Goal: Transaction & Acquisition: Purchase product/service

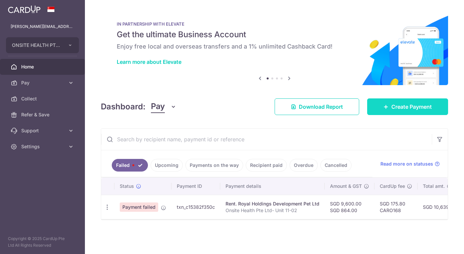
click at [413, 109] on span "Create Payment" at bounding box center [412, 107] width 40 height 8
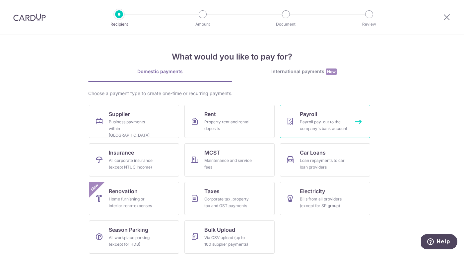
click at [319, 126] on div "Payroll pay-out to the company's bank account" at bounding box center [324, 124] width 48 height 13
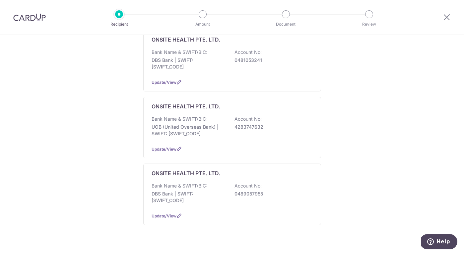
scroll to position [240, 0]
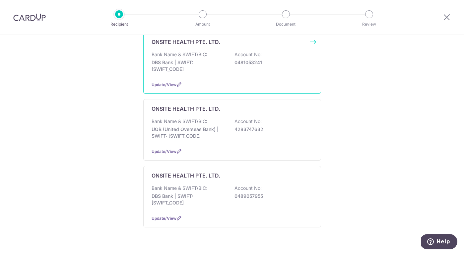
click at [254, 70] on div "Bank Name & SWIFT/BIC: DBS Bank | SWIFT: DBSSSGSGXXX Account No: 0481053241" at bounding box center [232, 63] width 161 height 25
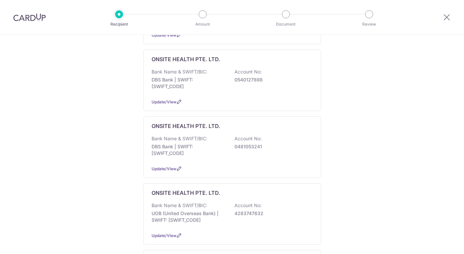
scroll to position [157, 0]
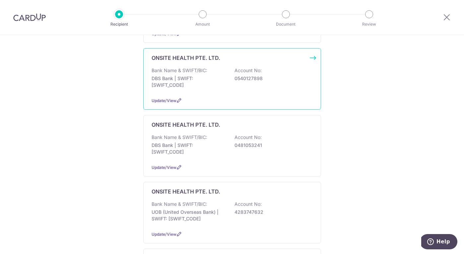
click at [172, 96] on div "ONSITE HEALTH PTE. LTD. Bank Name & SWIFT/BIC: DBS Bank | SWIFT: DBSSSGSGXXX Ac…" at bounding box center [232, 78] width 178 height 61
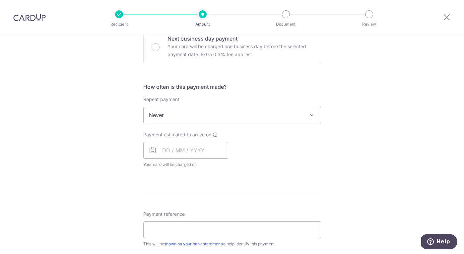
scroll to position [209, 0]
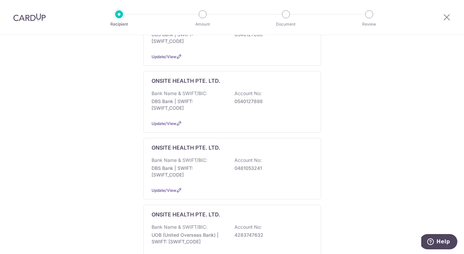
scroll to position [142, 0]
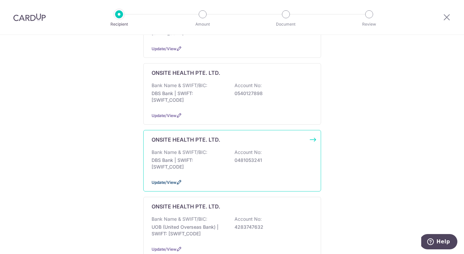
click at [162, 183] on span "Update/View" at bounding box center [164, 182] width 25 height 5
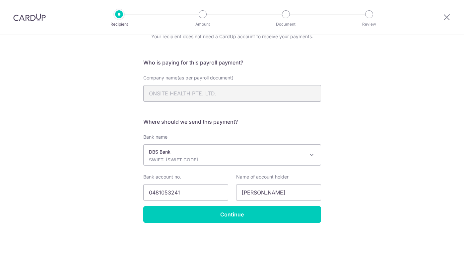
scroll to position [32, 0]
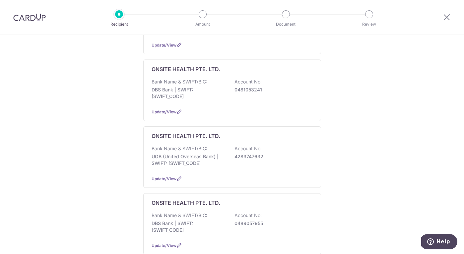
scroll to position [220, 0]
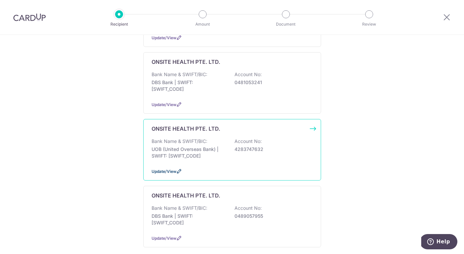
click at [162, 171] on span "Update/View" at bounding box center [164, 171] width 25 height 5
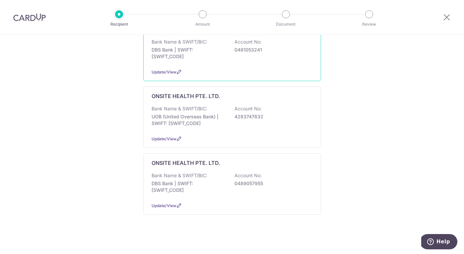
scroll to position [255, 0]
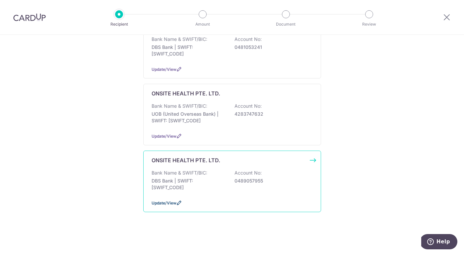
click at [169, 203] on span "Update/View" at bounding box center [164, 202] width 25 height 5
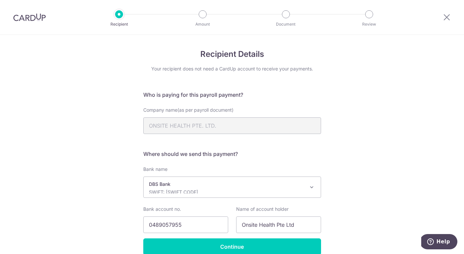
scroll to position [32, 0]
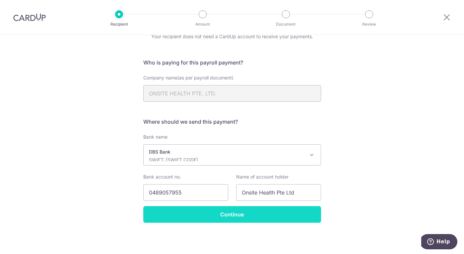
click at [232, 216] on input "Continue" at bounding box center [232, 214] width 178 height 17
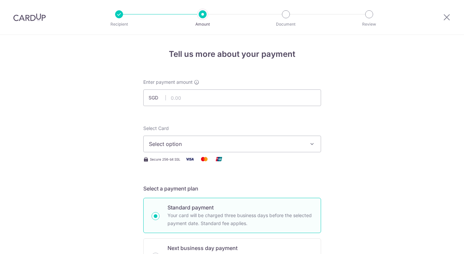
click at [269, 144] on span "Select option" at bounding box center [226, 144] width 155 height 8
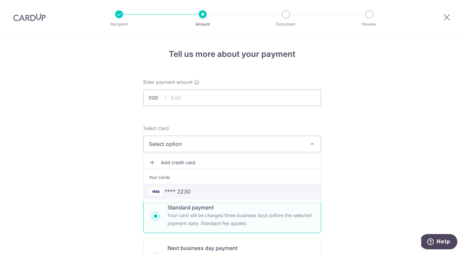
click at [182, 191] on span "**** 2230" at bounding box center [178, 191] width 26 height 8
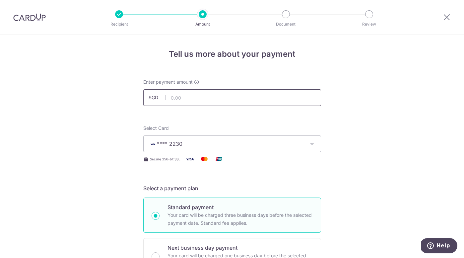
click at [188, 98] on input "text" at bounding box center [232, 97] width 178 height 17
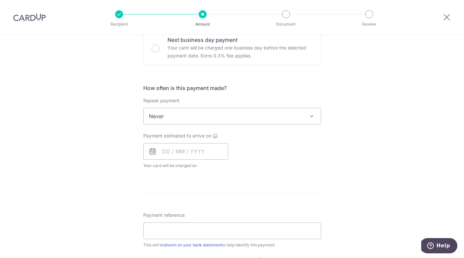
scroll to position [210, 0]
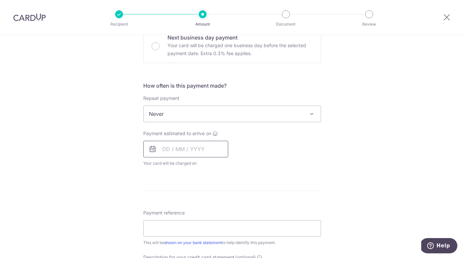
type input "78,796.00"
click at [170, 150] on input "text" at bounding box center [185, 149] width 85 height 17
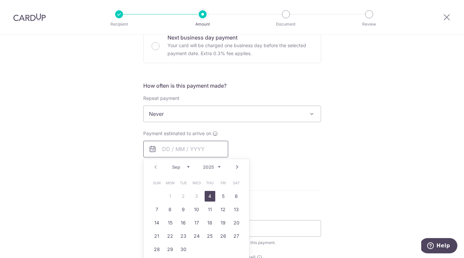
scroll to position [231, 0]
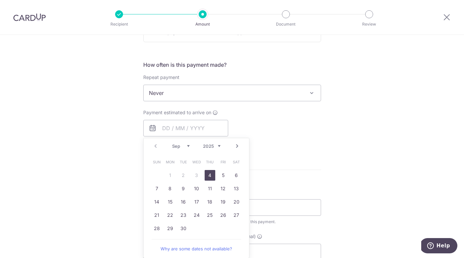
click at [209, 175] on link "4" at bounding box center [210, 175] width 11 height 11
type input "04/09/2025"
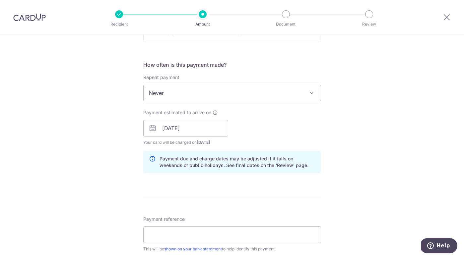
click at [209, 175] on div "How often is this payment made? Repeat payment Never Every week Every month Eve…" at bounding box center [232, 119] width 178 height 117
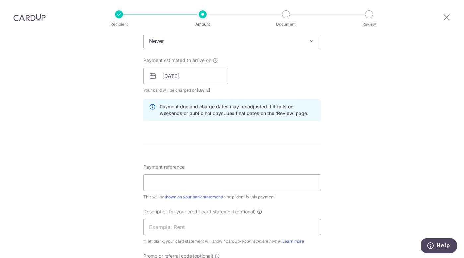
scroll to position [290, 0]
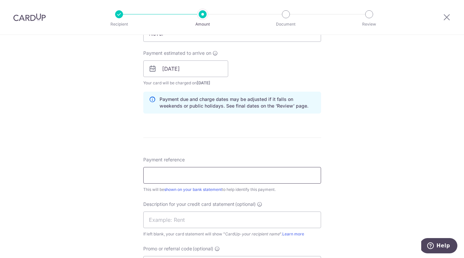
click at [189, 175] on input "Payment reference" at bounding box center [232, 175] width 178 height 17
type input "CARO168"
click at [222, 152] on form "Enter payment amount SGD 78,796.00 78796.00 Select Card **** 2230 Add credit ca…" at bounding box center [232, 83] width 178 height 590
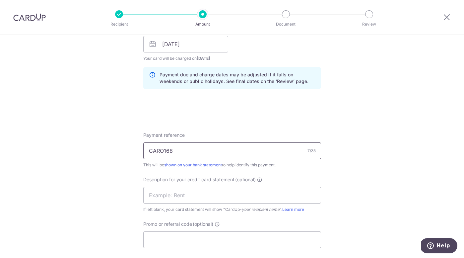
scroll to position [347, 0]
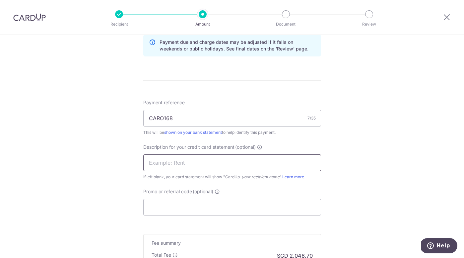
click at [198, 164] on input "text" at bounding box center [232, 162] width 178 height 17
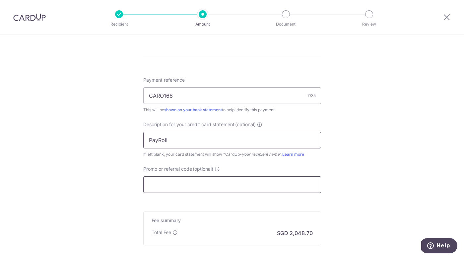
scroll to position [372, 0]
type input "PayRoll"
drag, startPoint x: 178, startPoint y: 97, endPoint x: 141, endPoint y: 89, distance: 38.0
click at [161, 182] on input "Promo or referral code (optional)" at bounding box center [232, 182] width 178 height 17
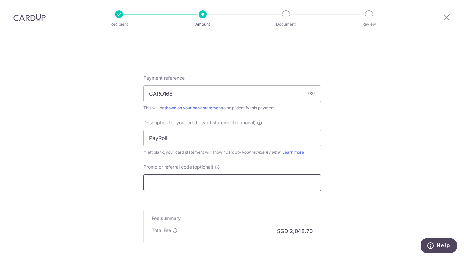
paste input "CARO168"
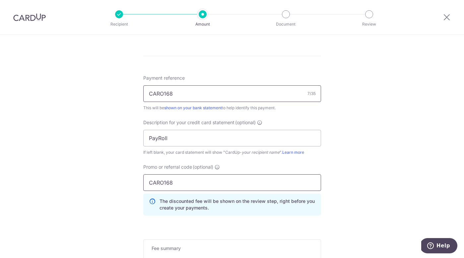
type input "CARO168"
drag, startPoint x: 181, startPoint y: 93, endPoint x: 129, endPoint y: 91, distance: 52.2
click at [129, 92] on div "Tell us more about your payment Enter payment amount SGD 78,796.00 78796.00 Sel…" at bounding box center [232, 10] width 464 height 695
type input "C"
type input "PayRoll August"
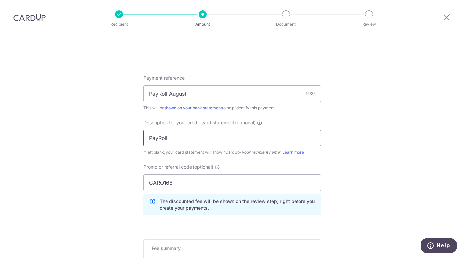
click at [177, 139] on input "PayRoll" at bounding box center [232, 138] width 178 height 17
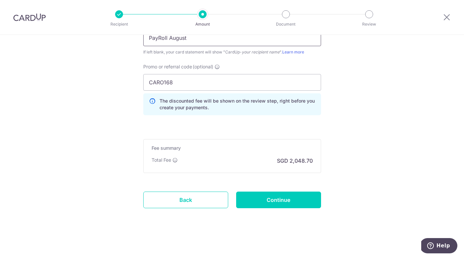
scroll to position [472, 0]
type input "PayRoll August"
click at [279, 199] on input "Continue" at bounding box center [278, 199] width 85 height 17
type input "Create Schedule"
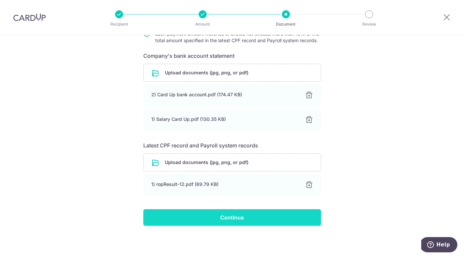
scroll to position [102, 0]
click at [230, 219] on input "Continue" at bounding box center [232, 217] width 178 height 17
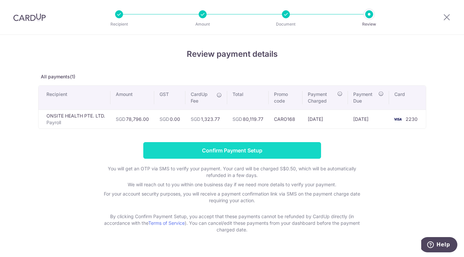
click at [249, 151] on input "Confirm Payment Setup" at bounding box center [232, 150] width 178 height 17
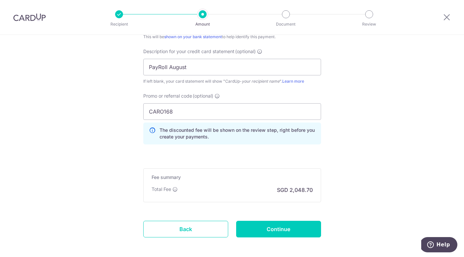
scroll to position [474, 0]
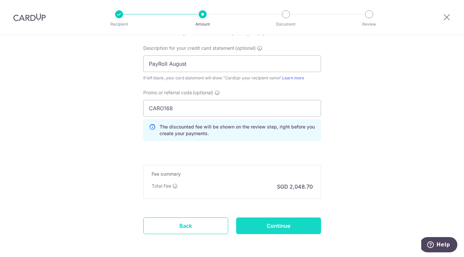
click at [277, 224] on input "Continue" at bounding box center [278, 225] width 85 height 17
type input "Update Schedule"
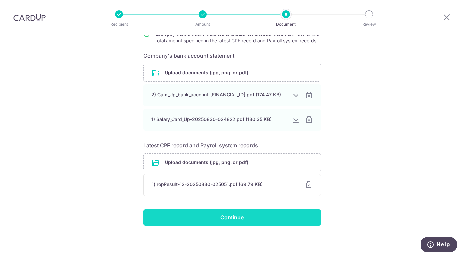
click at [241, 217] on input "Continue" at bounding box center [232, 217] width 178 height 17
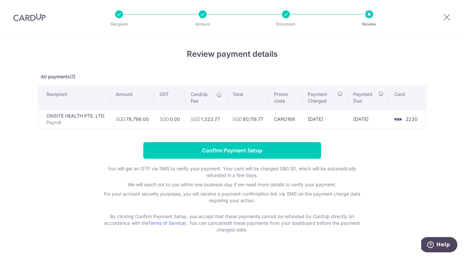
drag, startPoint x: 264, startPoint y: 121, endPoint x: 244, endPoint y: 120, distance: 19.6
click at [244, 120] on td "SGD 80,119.77" at bounding box center [247, 119] width 41 height 19
copy td "80,119.77"
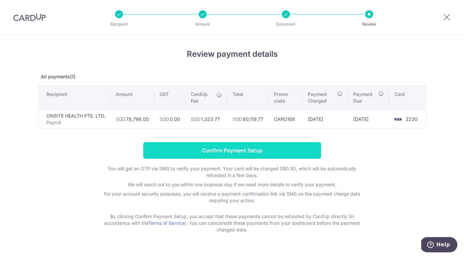
click at [242, 152] on input "Confirm Payment Setup" at bounding box center [232, 150] width 178 height 17
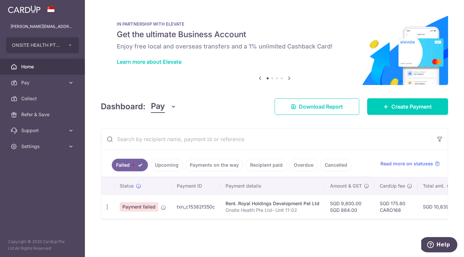
click at [172, 164] on link "Upcoming" at bounding box center [167, 165] width 32 height 13
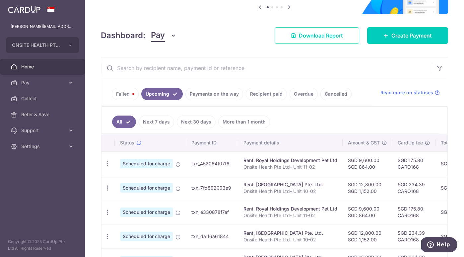
scroll to position [29, 0]
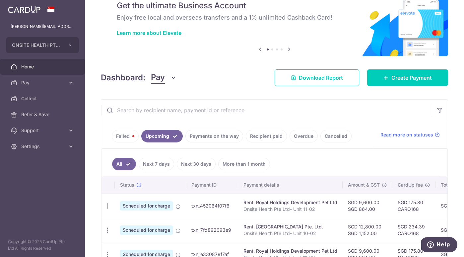
click at [219, 133] on link "Payments on the way" at bounding box center [215, 136] width 58 height 13
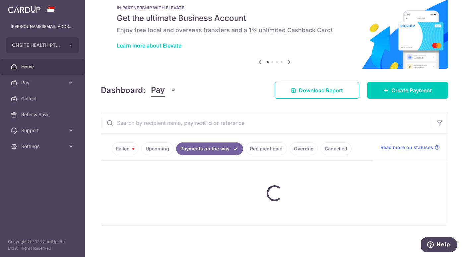
scroll to position [0, 0]
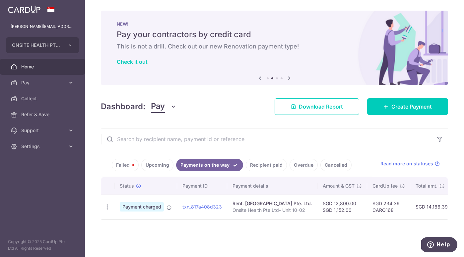
click at [274, 166] on link "Recipient paid" at bounding box center [266, 165] width 41 height 13
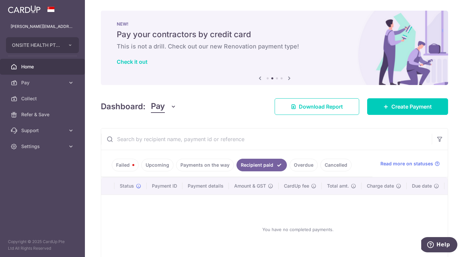
click at [300, 164] on link "Overdue" at bounding box center [304, 165] width 28 height 13
click at [262, 164] on link "Recipient paid" at bounding box center [257, 165] width 41 height 13
click at [209, 162] on link "Payments on the way" at bounding box center [205, 165] width 58 height 13
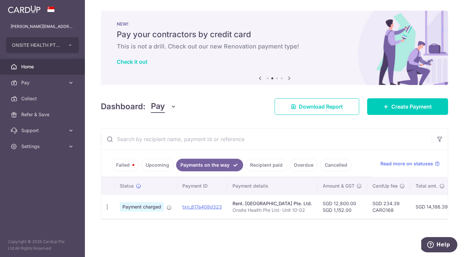
click at [159, 165] on link "Upcoming" at bounding box center [157, 165] width 32 height 13
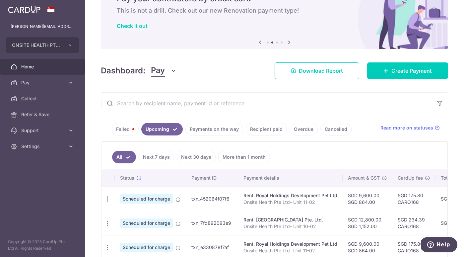
click at [129, 129] on link "Failed" at bounding box center [125, 129] width 27 height 13
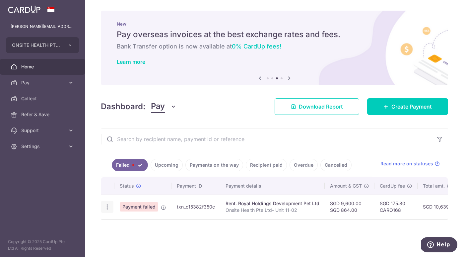
click at [106, 206] on icon "button" at bounding box center [107, 206] width 7 height 7
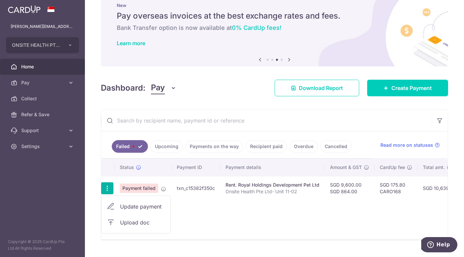
click at [237, 204] on div "Status Payment ID Payment details Amount & GST CardUp fee Total amt. Charge dat…" at bounding box center [274, 199] width 347 height 81
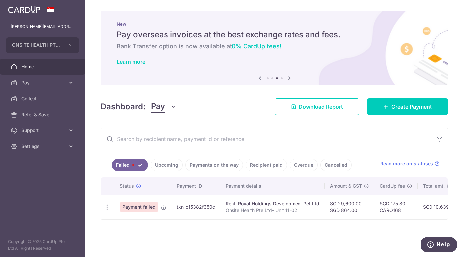
scroll to position [0, 0]
click at [408, 105] on span "Create Payment" at bounding box center [412, 107] width 40 height 8
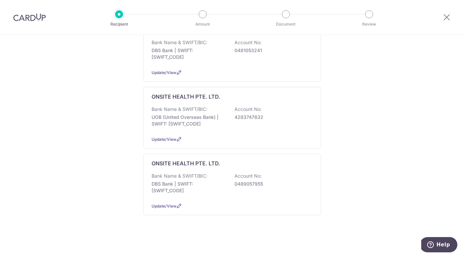
scroll to position [252, 0]
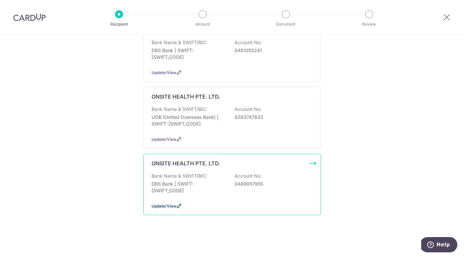
click at [166, 206] on span "Update/View" at bounding box center [164, 205] width 25 height 5
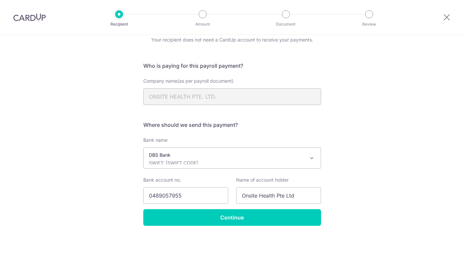
scroll to position [29, 0]
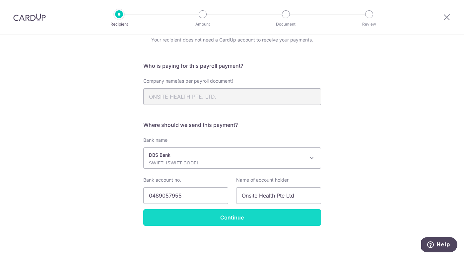
click at [218, 217] on input "Continue" at bounding box center [232, 217] width 178 height 17
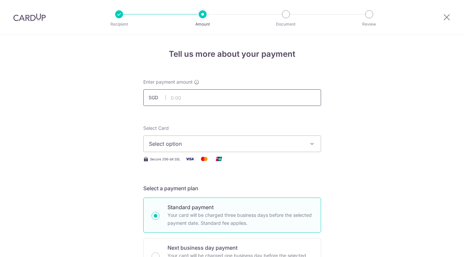
click at [205, 98] on input "text" at bounding box center [232, 97] width 178 height 17
type input "78,796.00"
click at [246, 141] on span "Select option" at bounding box center [226, 144] width 155 height 8
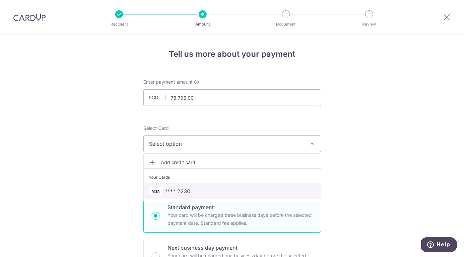
click at [218, 189] on span "**** 2230" at bounding box center [232, 191] width 167 height 8
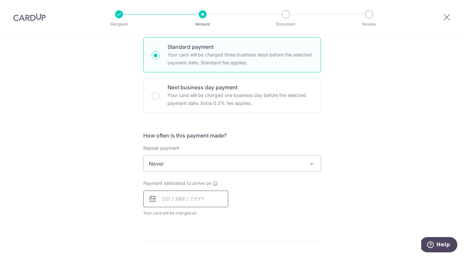
scroll to position [164, 0]
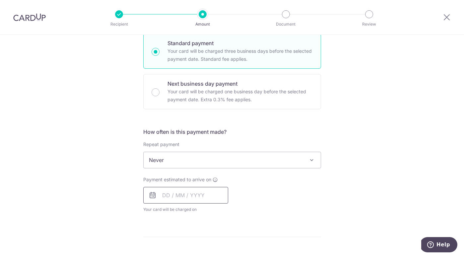
click at [194, 195] on input "text" at bounding box center [185, 195] width 85 height 17
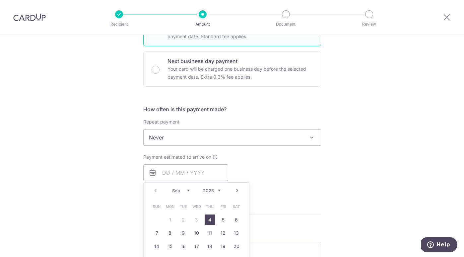
click at [208, 219] on link "4" at bounding box center [210, 219] width 11 height 11
type input "04/09/2025"
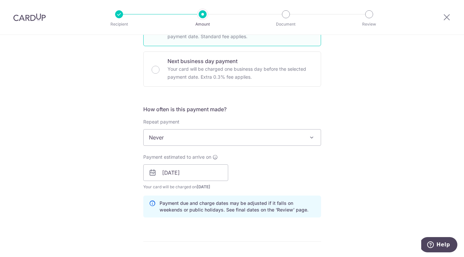
click at [208, 219] on div "How often is this payment made? Repeat payment Never Every week Every month Eve…" at bounding box center [232, 163] width 178 height 117
click at [211, 219] on div "How often is this payment made? Repeat payment Never Every week Every month Eve…" at bounding box center [232, 163] width 178 height 117
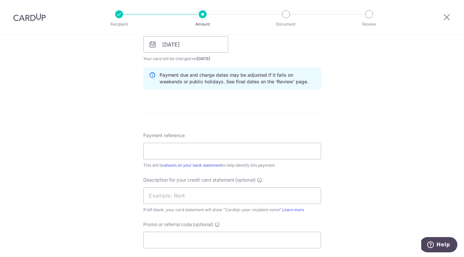
scroll to position [353, 0]
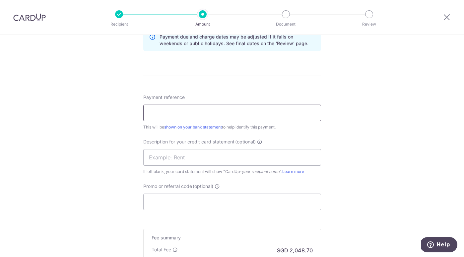
click at [217, 110] on input "Payment reference" at bounding box center [232, 113] width 178 height 17
drag, startPoint x: 167, startPoint y: 114, endPoint x: 143, endPoint y: 112, distance: 24.0
click at [143, 112] on input "PayRoll" at bounding box center [232, 113] width 178 height 17
type input "PayRoll"
click at [157, 159] on input "text" at bounding box center [232, 157] width 178 height 17
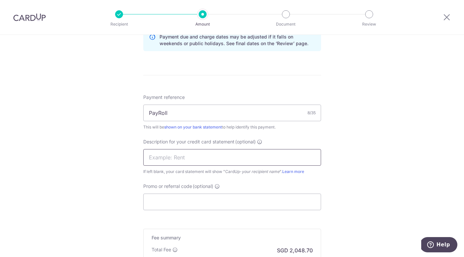
paste input "PayRoll"
type input "PayRoll"
click at [157, 200] on input "Promo or referral code (optional)" at bounding box center [232, 201] width 178 height 17
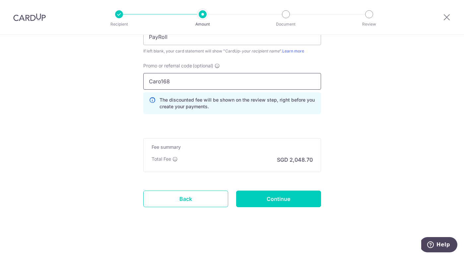
scroll to position [473, 0]
type input "Caro168"
click at [273, 198] on input "Continue" at bounding box center [278, 198] width 85 height 17
type input "Create Schedule"
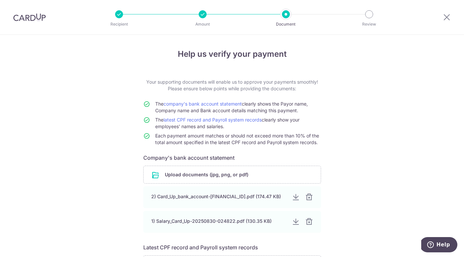
scroll to position [77, 0]
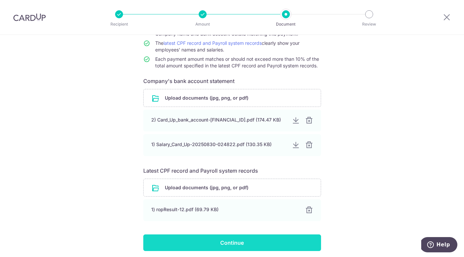
click at [235, 245] on input "Continue" at bounding box center [232, 242] width 178 height 17
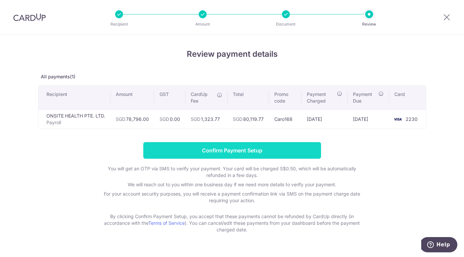
click at [242, 151] on input "Confirm Payment Setup" at bounding box center [232, 150] width 178 height 17
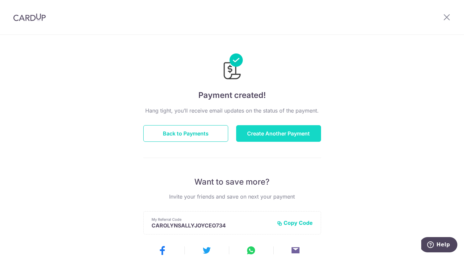
click at [287, 137] on button "Create Another Payment" at bounding box center [278, 133] width 85 height 17
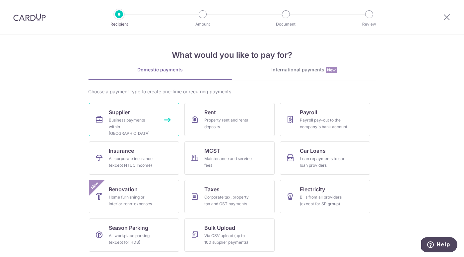
scroll to position [2, 0]
click at [128, 114] on span "Supplier" at bounding box center [119, 112] width 21 height 8
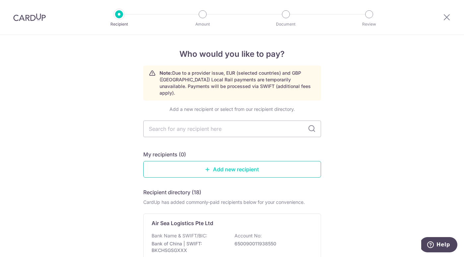
click at [232, 161] on link "Add new recipient" at bounding box center [232, 169] width 178 height 17
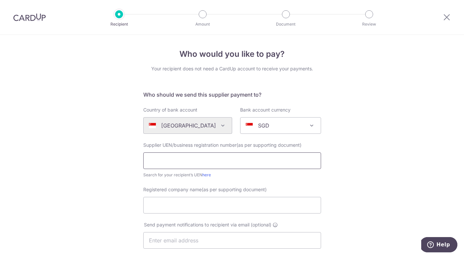
paste input "202031074M"
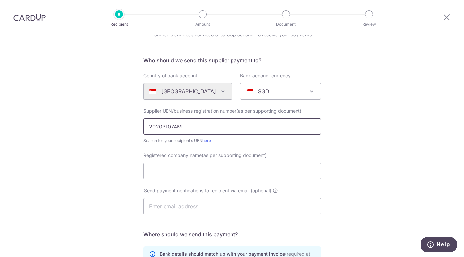
scroll to position [36, 0]
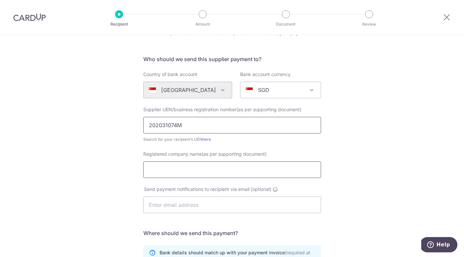
type input "202031074M"
paste input "Integrative Health Partner PTE LTD"
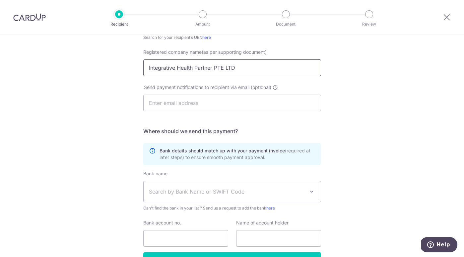
scroll to position [143, 0]
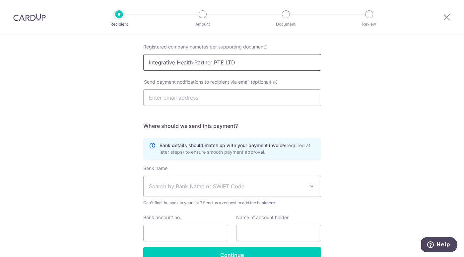
type input "Integrative Health Partner PTE LTD"
click at [213, 190] on span "Search by Bank Name or SWIFT Code" at bounding box center [232, 186] width 177 height 21
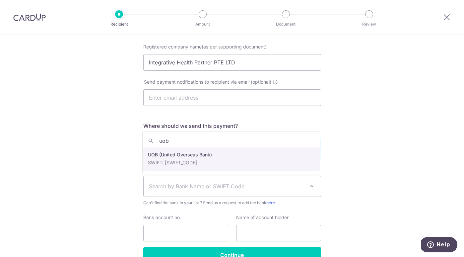
type input "uob"
select select "18"
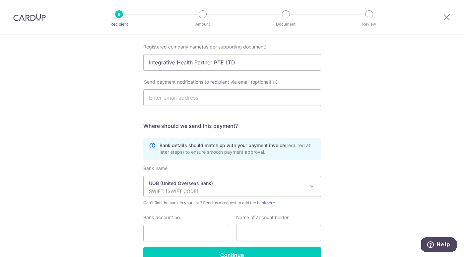
click at [183, 159] on div "Bank details should match up with your payment invoice (required at later steps…" at bounding box center [232, 149] width 178 height 22
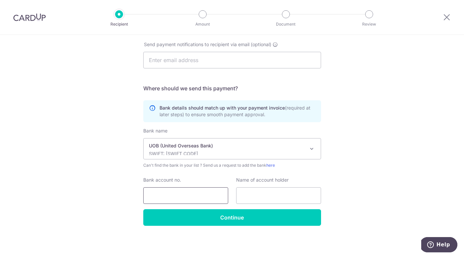
scroll to position [180, 0]
click at [185, 191] on input "Bank account no." at bounding box center [185, 195] width 85 height 17
paste input "7013516530"
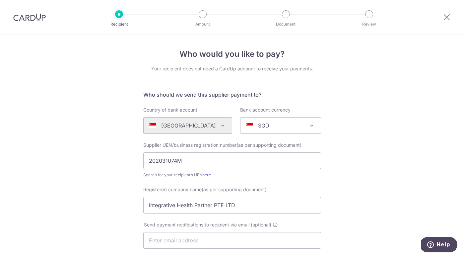
scroll to position [0, 0]
type input "7013516530"
click at [218, 205] on input "Integrative Health Partner PTE LTD" at bounding box center [232, 205] width 178 height 17
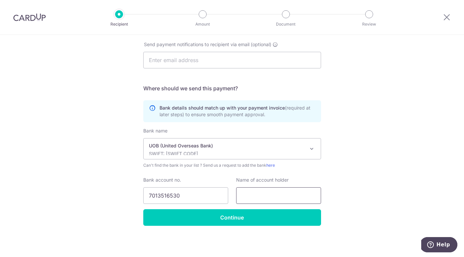
scroll to position [180, 0]
paste input "Integrative Health Partner PTE LTD"
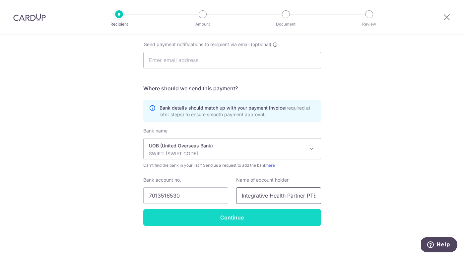
type input "Integrative Health Partner PTE LTD"
click at [230, 217] on input "Continue" at bounding box center [232, 217] width 178 height 17
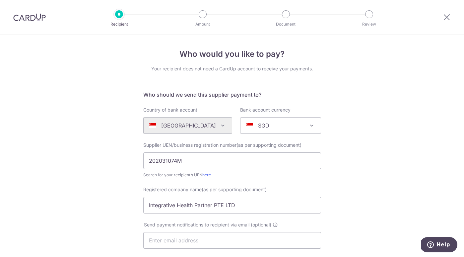
scroll to position [196, 0]
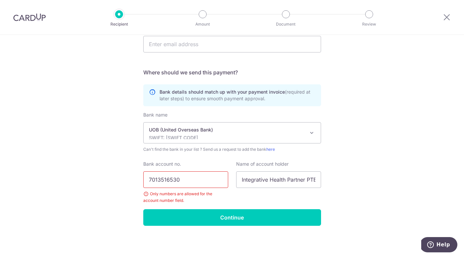
click at [150, 180] on input "7013516530" at bounding box center [185, 179] width 85 height 17
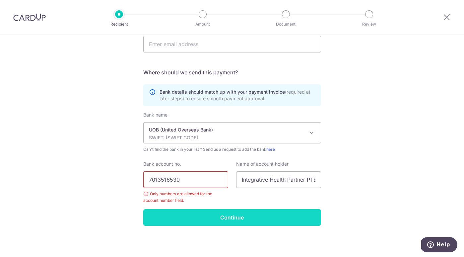
type input "7013516530"
click at [201, 219] on input "Continue" at bounding box center [232, 217] width 178 height 17
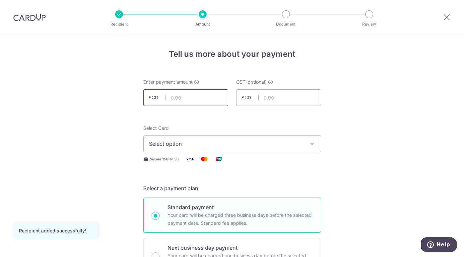
click at [177, 96] on input "text" at bounding box center [185, 97] width 85 height 17
type input "50,000.00"
click at [193, 146] on span "Select option" at bounding box center [226, 144] width 155 height 8
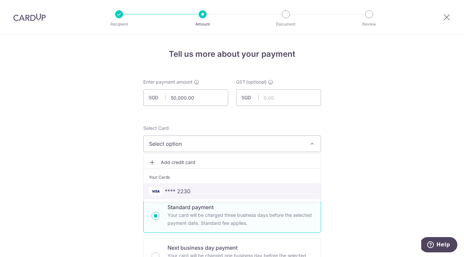
click at [184, 192] on span "**** 2230" at bounding box center [178, 191] width 26 height 8
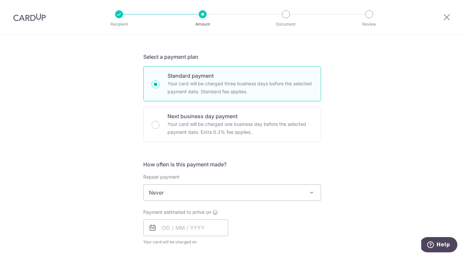
scroll to position [169, 0]
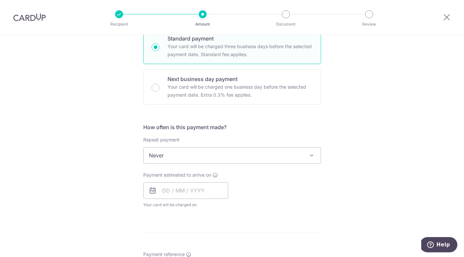
click at [193, 158] on span "Never" at bounding box center [232, 155] width 177 height 16
click at [119, 160] on div "Tell us more about your payment Enter payment amount SGD 50,000.00 50000.00 GST…" at bounding box center [232, 188] width 464 height 645
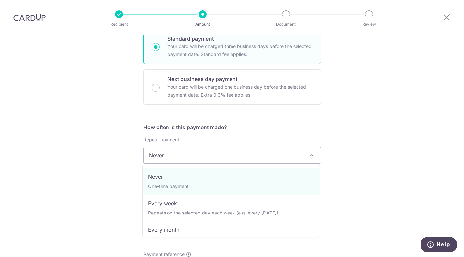
click at [182, 154] on span "Never" at bounding box center [232, 155] width 177 height 16
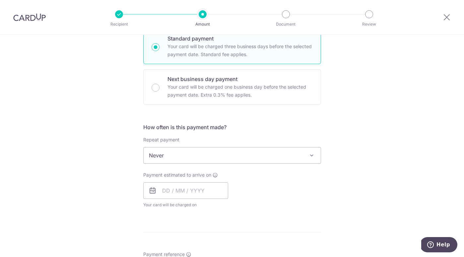
click at [217, 132] on div "How often is this payment made? Repeat payment Never Every week Every month Eve…" at bounding box center [232, 168] width 178 height 90
click at [177, 194] on input "text" at bounding box center [185, 190] width 85 height 17
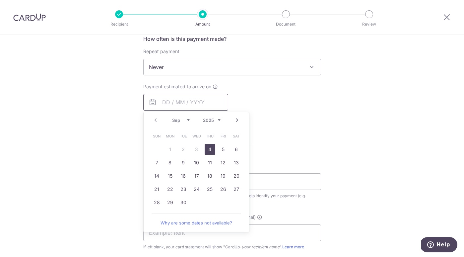
scroll to position [269, 0]
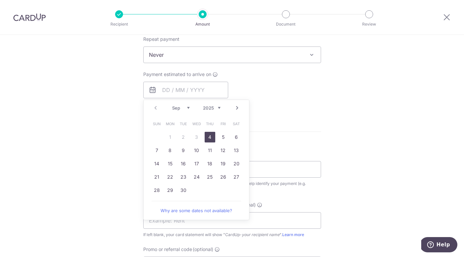
click at [208, 138] on link "4" at bounding box center [210, 137] width 11 height 11
type input "04/09/2025"
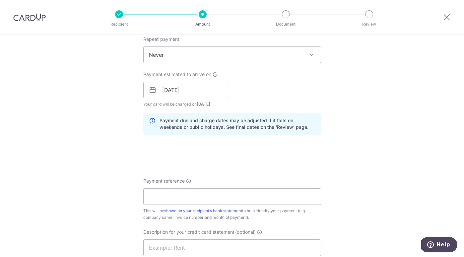
click at [208, 138] on div "How often is this payment made? Repeat payment Never Every week Every month Eve…" at bounding box center [232, 81] width 178 height 117
click at [210, 136] on div "How often is this payment made? Repeat payment Never Every week Every month Eve…" at bounding box center [232, 81] width 178 height 117
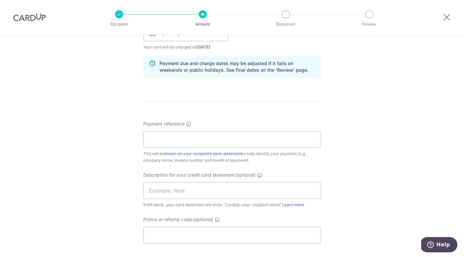
scroll to position [331, 0]
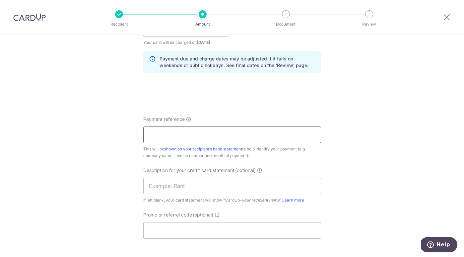
click at [181, 136] on input "Payment reference" at bounding box center [232, 134] width 178 height 17
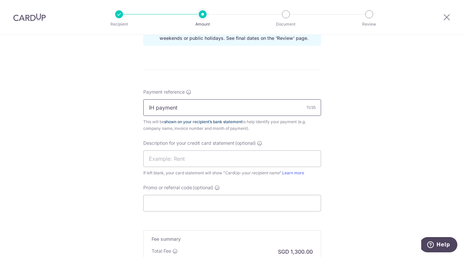
scroll to position [360, 0]
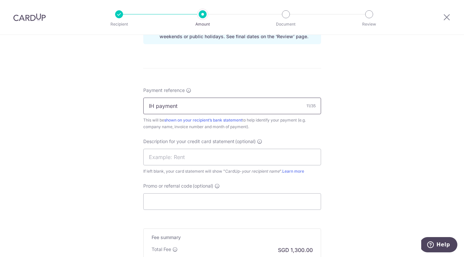
drag, startPoint x: 181, startPoint y: 106, endPoint x: 140, endPoint y: 105, distance: 40.5
click at [140, 105] on div "Tell us more about your payment Enter payment amount SGD 50,000.00 50000.00 GST…" at bounding box center [232, 11] width 464 height 672
type input "Onsite Health Pte Ltd"
click at [159, 159] on input "text" at bounding box center [232, 157] width 178 height 17
type input "IH payment"
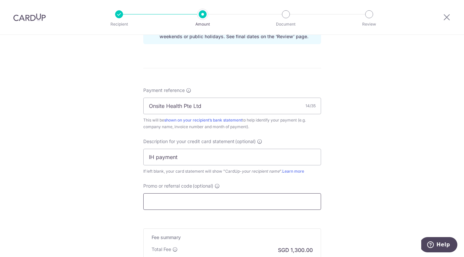
click at [168, 199] on input "Promo or referral code (optional)" at bounding box center [232, 201] width 178 height 17
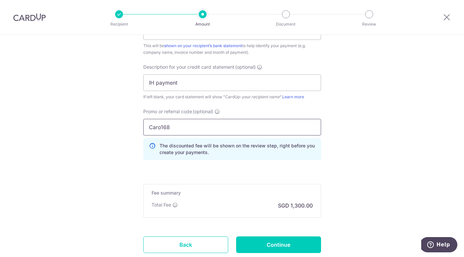
scroll to position [473, 0]
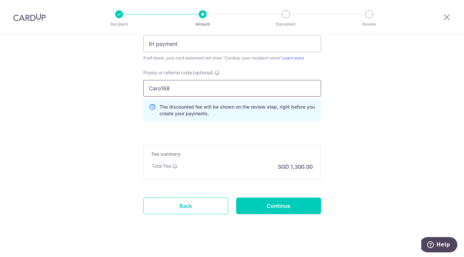
type input "Caro168"
click at [270, 204] on input "Continue" at bounding box center [278, 205] width 85 height 17
type input "Create Schedule"
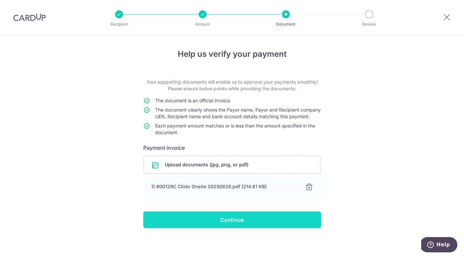
click at [231, 226] on input "Continue" at bounding box center [232, 219] width 178 height 17
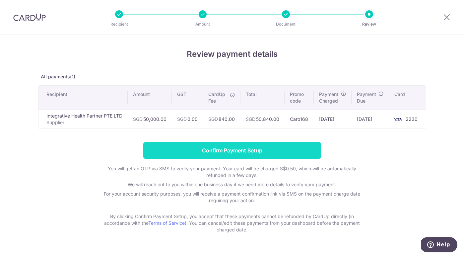
click at [240, 148] on input "Confirm Payment Setup" at bounding box center [232, 150] width 178 height 17
